Goal: Task Accomplishment & Management: Manage account settings

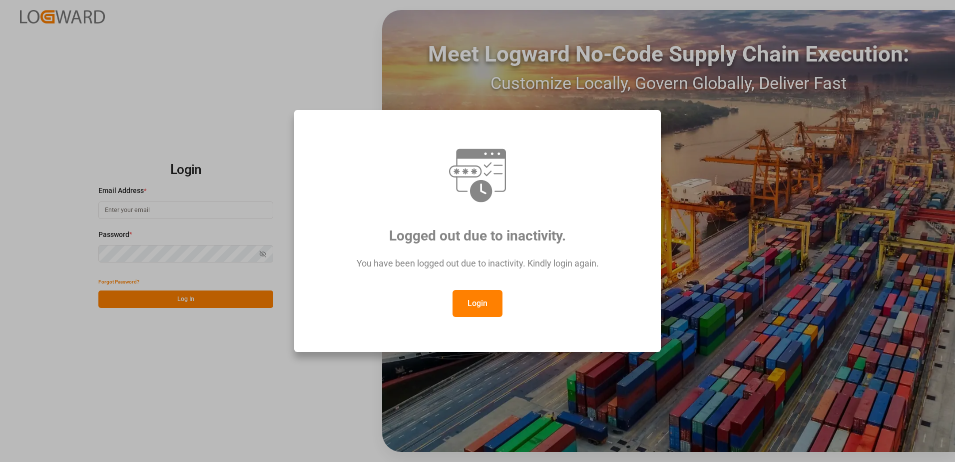
click at [470, 292] on button "Login" at bounding box center [478, 303] width 50 height 27
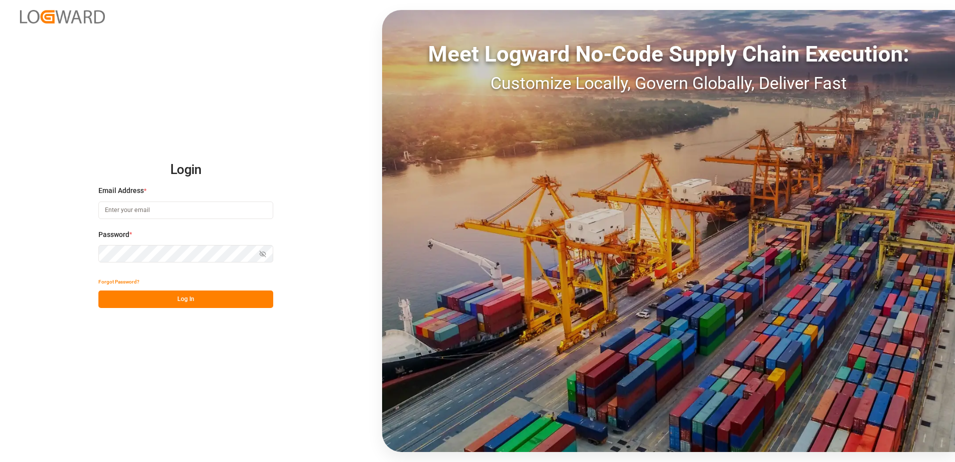
click at [131, 210] on input at bounding box center [185, 209] width 175 height 17
type input "[PERSON_NAME][EMAIL_ADDRESS][DOMAIN_NAME]"
click at [92, 255] on div "Login Email Address * [EMAIL_ADDRESS][DOMAIN_NAME] Password * Show password For…" at bounding box center [477, 231] width 955 height 462
click at [107, 297] on button "Log In" at bounding box center [185, 298] width 175 height 17
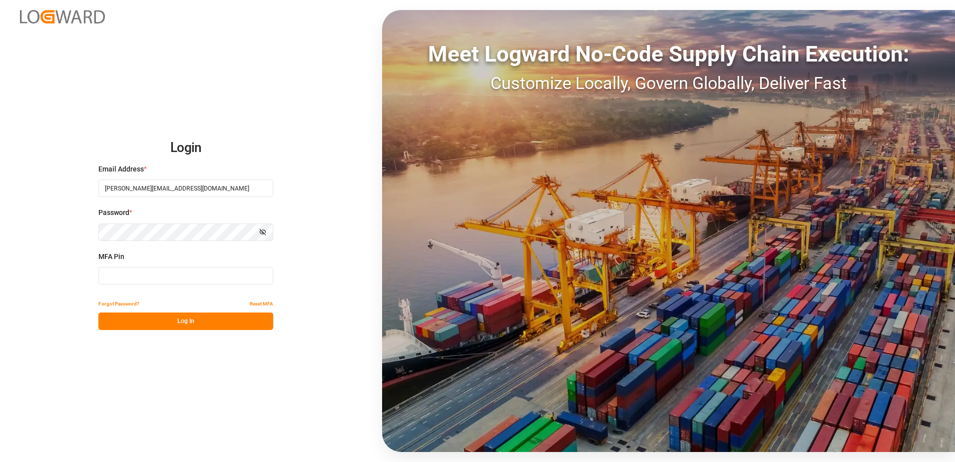
click at [126, 272] on input at bounding box center [185, 275] width 175 height 17
type input "888004"
click at [149, 324] on button "Log In" at bounding box center [185, 320] width 175 height 17
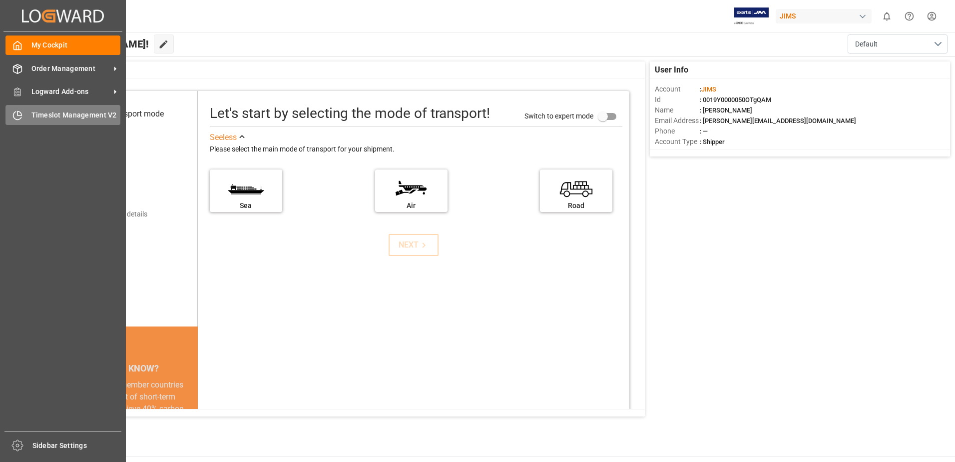
click at [50, 117] on span "Timeslot Management V2" at bounding box center [75, 115] width 89 height 10
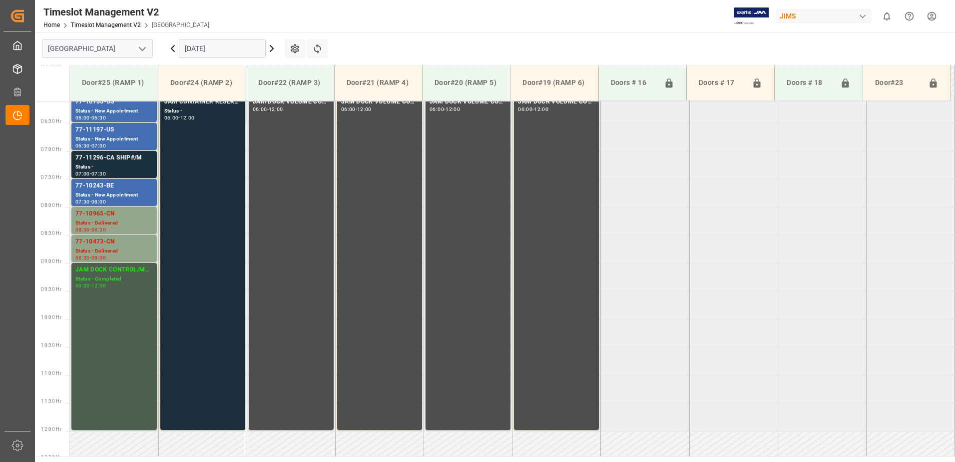
scroll to position [292, 0]
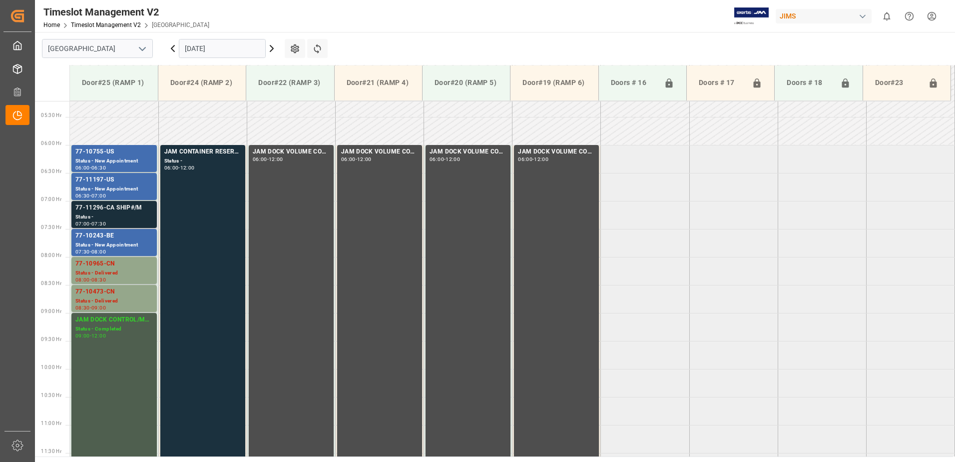
click at [99, 215] on div "Status -" at bounding box center [113, 217] width 77 height 8
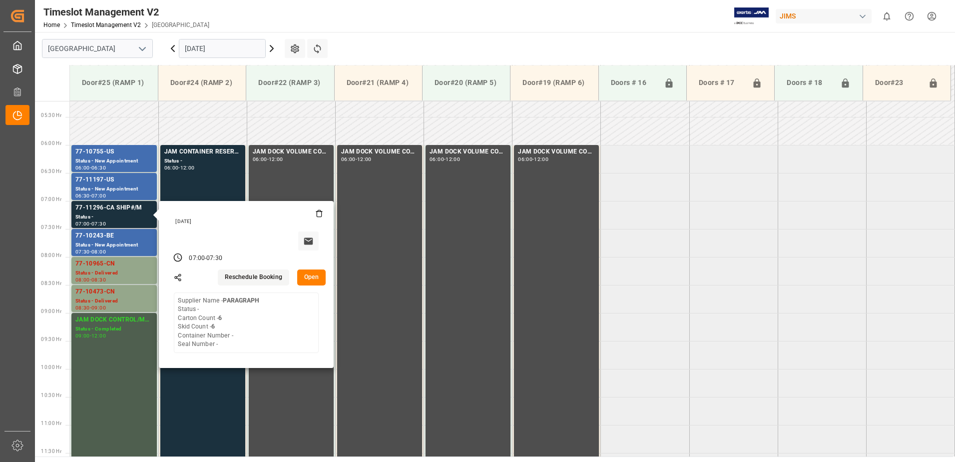
click at [312, 275] on button "Open" at bounding box center [311, 277] width 29 height 16
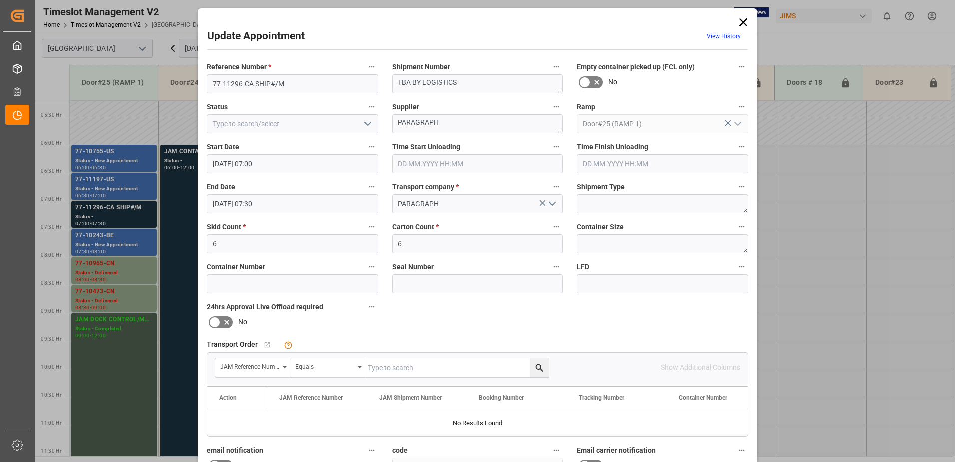
click at [365, 125] on polyline "open menu" at bounding box center [368, 123] width 6 height 3
click at [284, 147] on div "Delivered" at bounding box center [292, 146] width 170 height 22
type input "Delivered"
click at [420, 163] on input "text" at bounding box center [477, 163] width 171 height 19
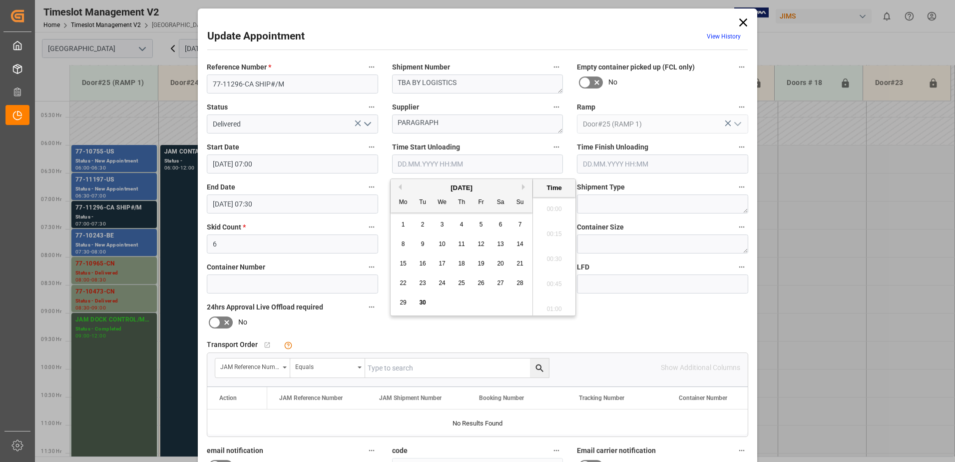
scroll to position [853, 0]
click at [424, 303] on span "30" at bounding box center [422, 302] width 6 height 7
click at [550, 205] on li "08:00" at bounding box center [554, 205] width 42 height 25
type input "[DATE] 08:00"
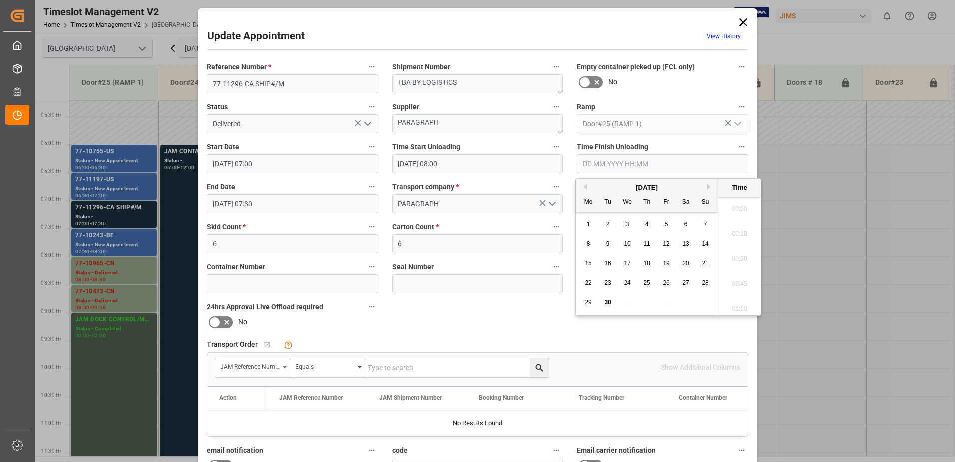
click at [594, 164] on input "text" at bounding box center [662, 163] width 171 height 19
click at [608, 303] on span "30" at bounding box center [607, 302] width 6 height 7
click at [738, 203] on li "08:30" at bounding box center [739, 205] width 42 height 25
type input "[DATE] 08:30"
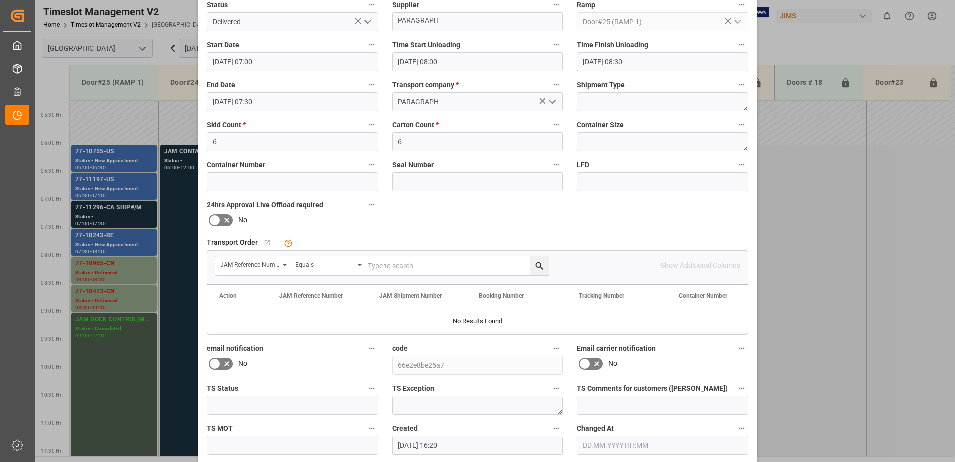
scroll to position [146, 0]
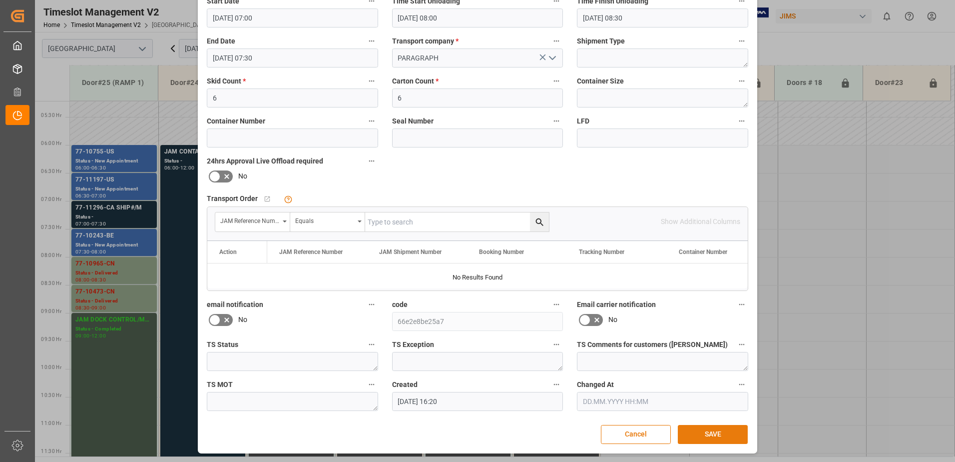
click at [708, 436] on button "SAVE" at bounding box center [713, 434] width 70 height 19
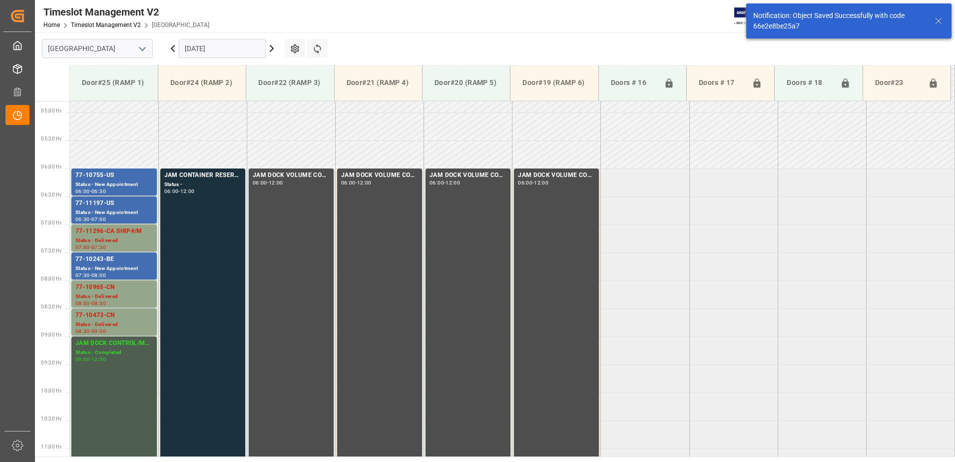
scroll to position [330, 0]
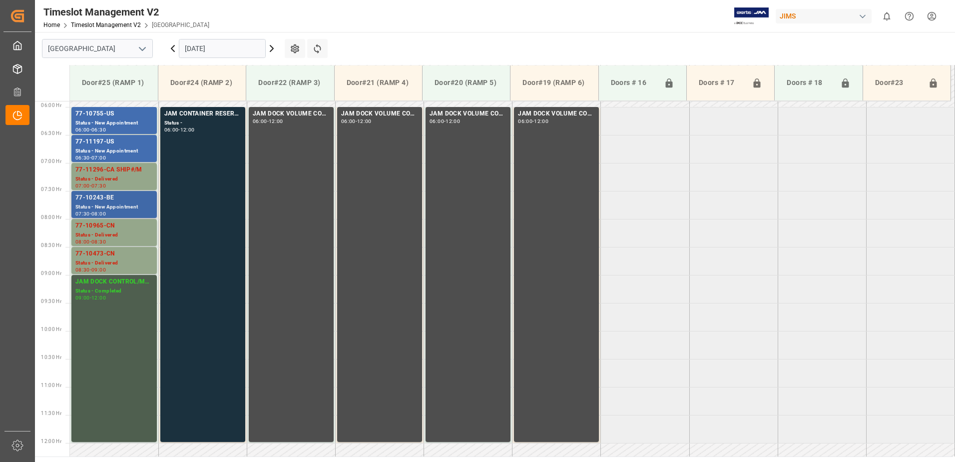
click at [104, 199] on div "77-10243-BE" at bounding box center [113, 198] width 77 height 10
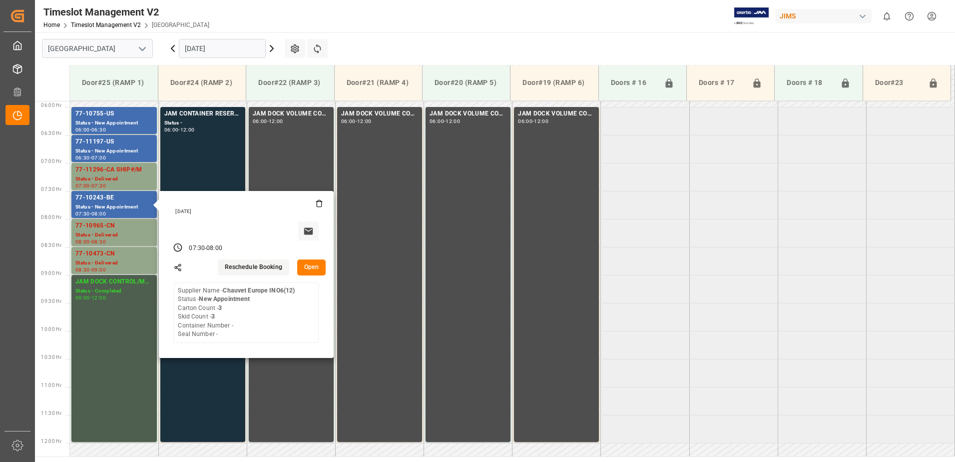
click at [310, 264] on button "Open" at bounding box center [311, 267] width 29 height 16
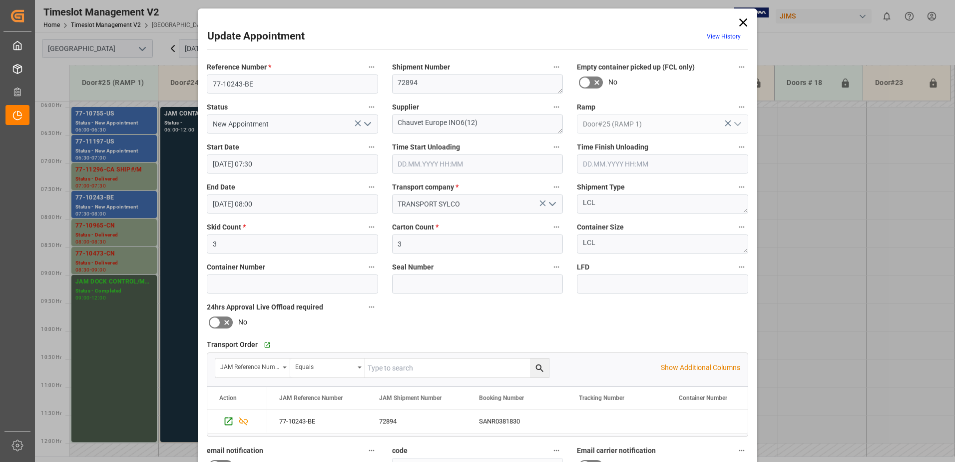
click at [109, 143] on div "Update Appointment View History Reference Number * 77-10243-BE Shipment Number …" at bounding box center [477, 231] width 955 height 462
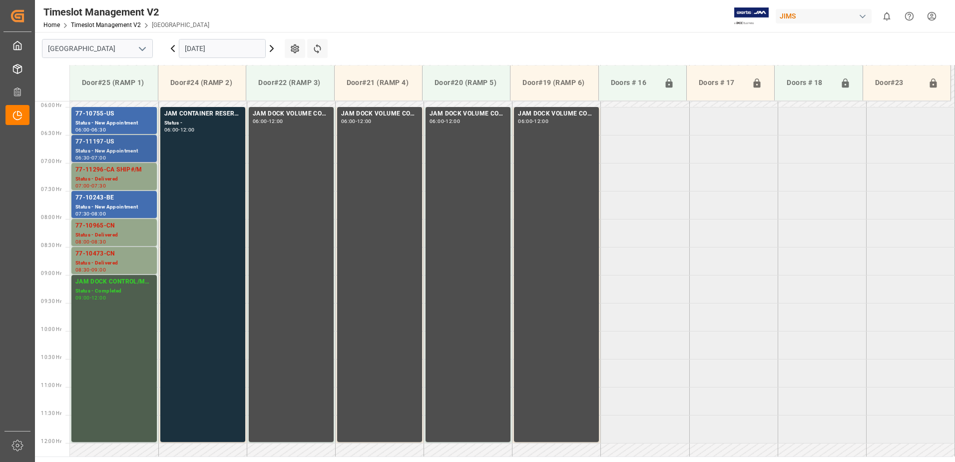
click at [99, 146] on div "77-11197-US" at bounding box center [113, 142] width 77 height 10
click at [113, 114] on div "77-10755-US" at bounding box center [113, 114] width 77 height 10
